Goal: Task Accomplishment & Management: Manage account settings

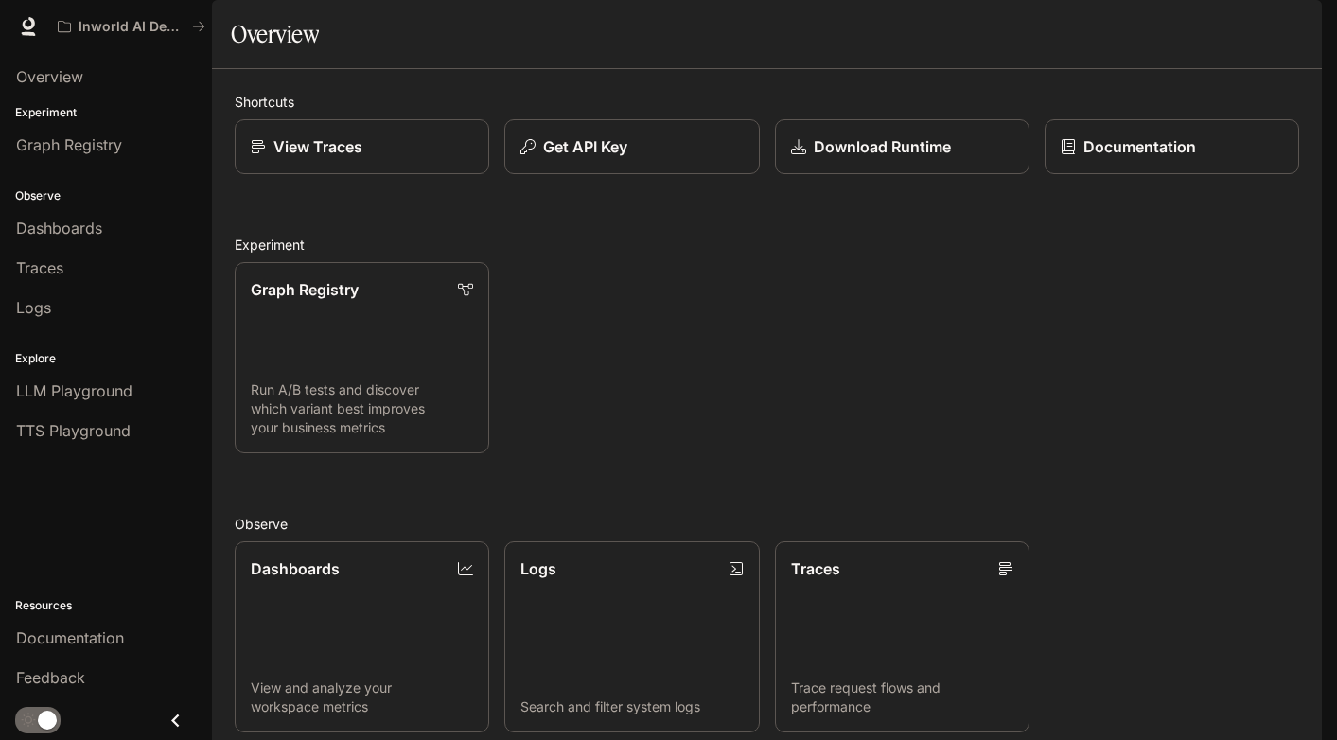
drag, startPoint x: 397, startPoint y: 10, endPoint x: 623, endPoint y: 4, distance: 226.3
click at [626, 4] on div "Inworld AI Demos Documentation Documentation" at bounding box center [668, 26] width 1337 height 53
drag, startPoint x: 1077, startPoint y: 17, endPoint x: 1199, endPoint y: 1, distance: 123.2
click at [1200, 4] on div "Inworld AI Demos Documentation Documentation" at bounding box center [668, 26] width 1337 height 53
click at [99, 436] on span "TTS Playground" at bounding box center [73, 430] width 115 height 23
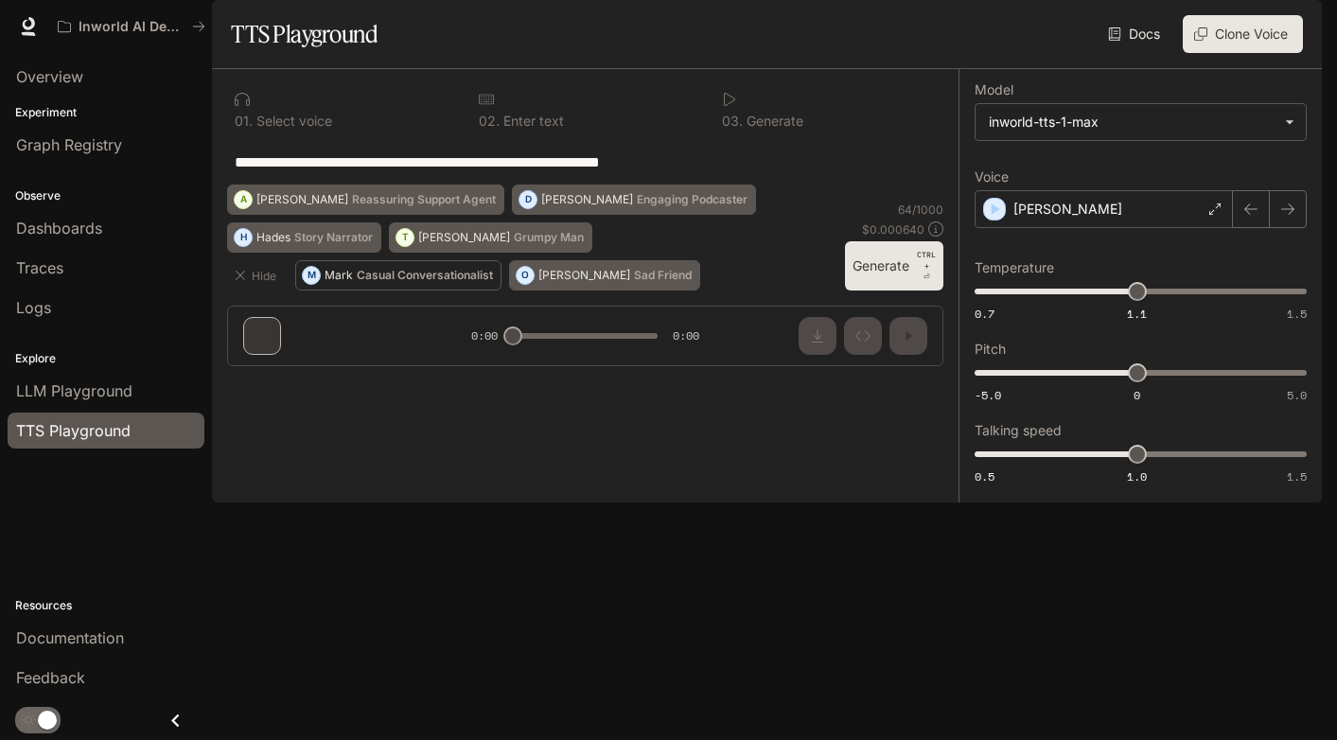
click at [465, 281] on p "Casual Conversationalist" at bounding box center [425, 275] width 136 height 11
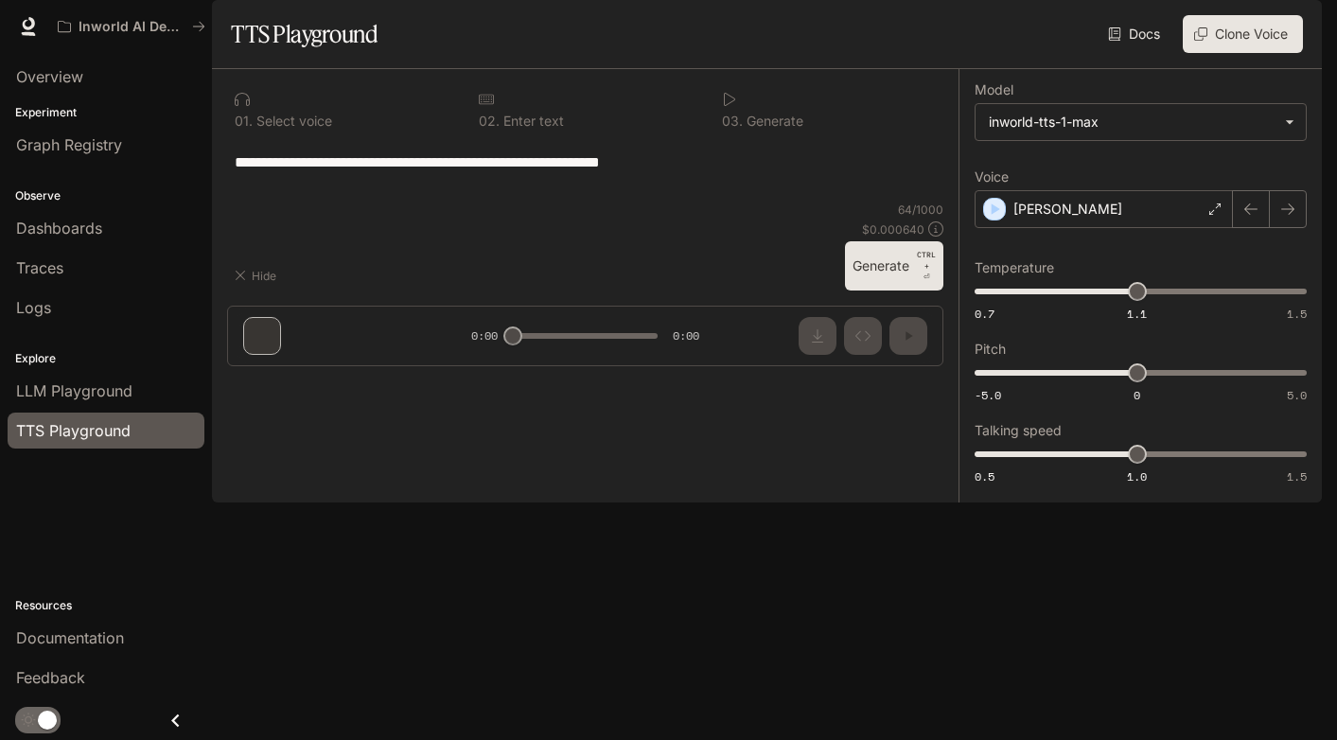
type textarea "**********"
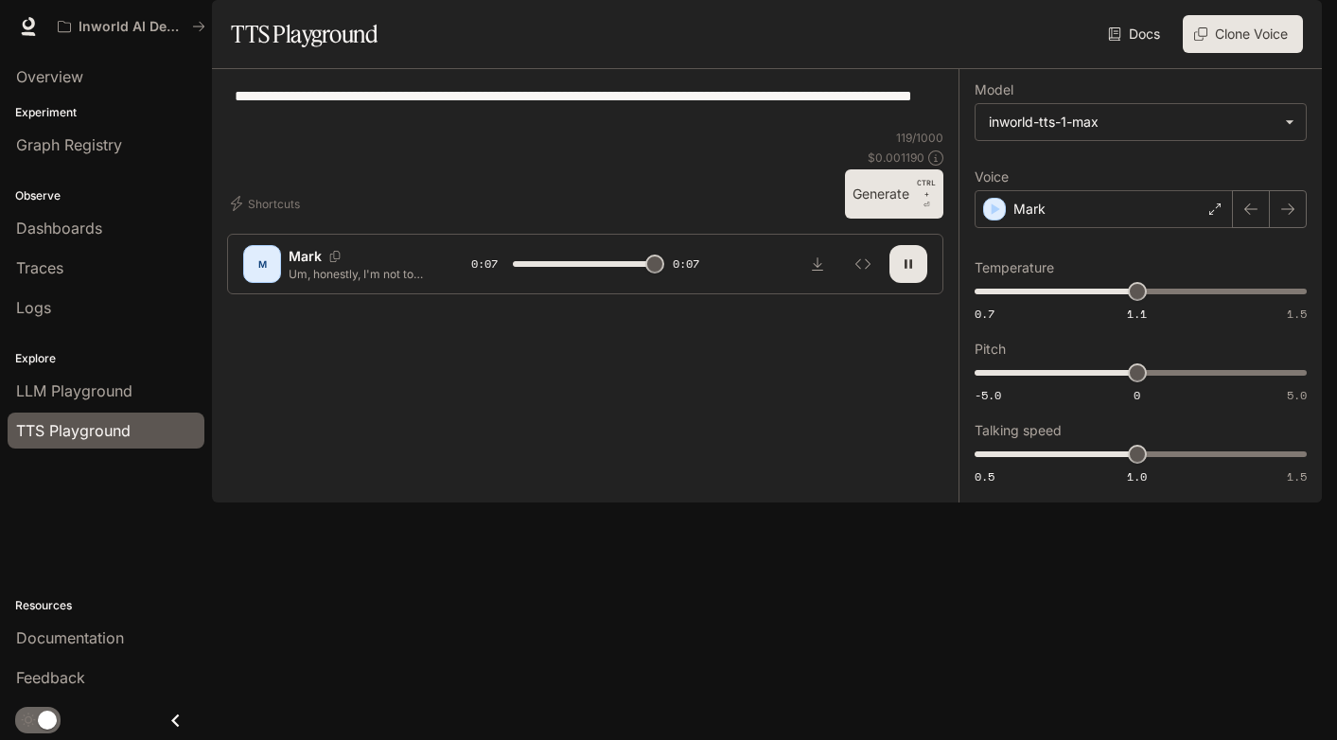
type input "*"
click at [1295, 38] on img "button" at bounding box center [1296, 26] width 27 height 27
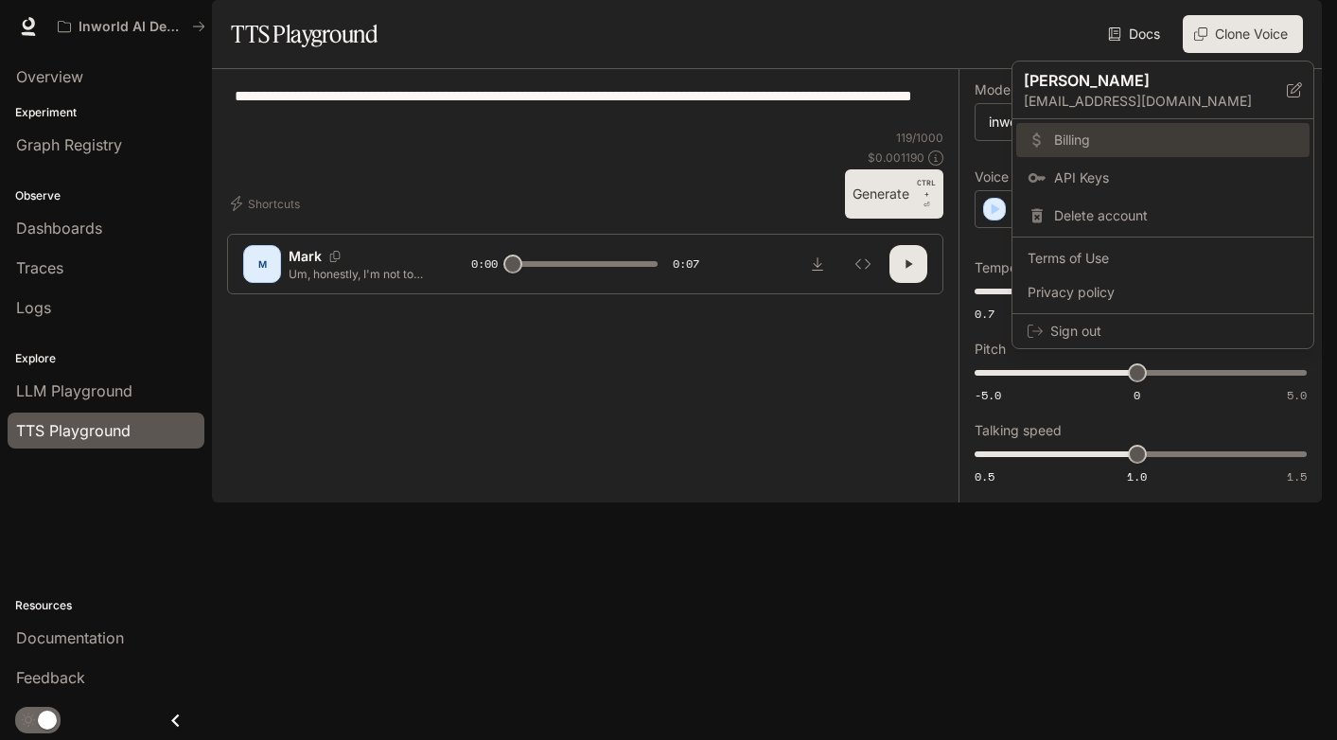
click at [1082, 134] on span "Billing" at bounding box center [1176, 140] width 244 height 19
